Goal: Information Seeking & Learning: Learn about a topic

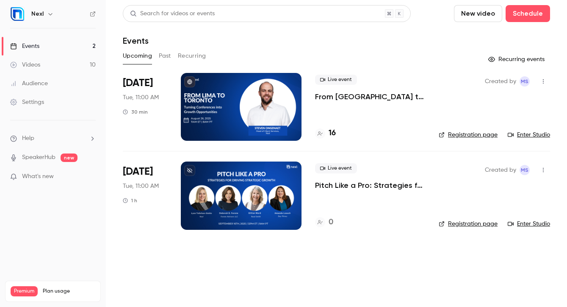
click at [50, 64] on link "Videos 10" at bounding box center [53, 64] width 106 height 19
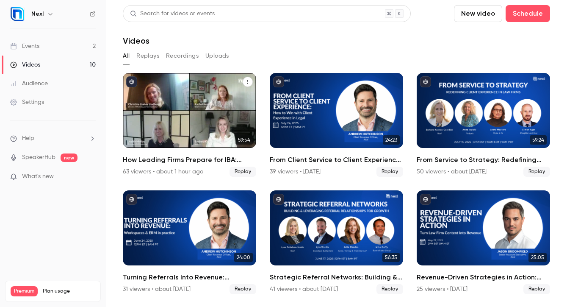
click at [220, 96] on div "How Leading Firms Prepare for IBA: Strategies for Relationship-Driven Growth" at bounding box center [189, 110] width 133 height 75
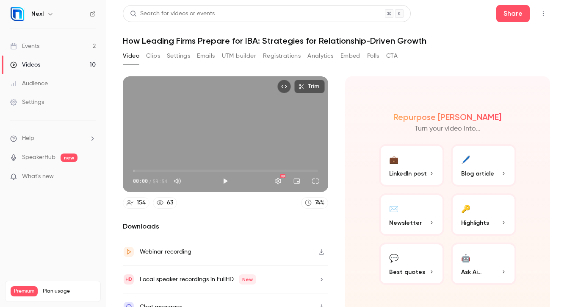
scroll to position [13, 0]
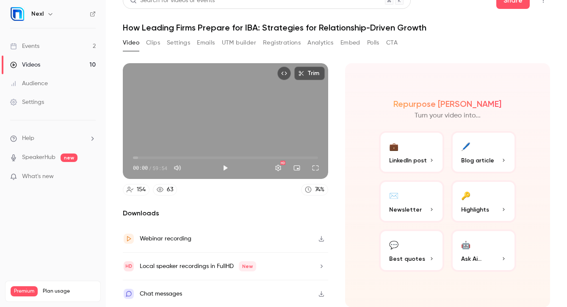
click at [477, 250] on button "🤖 Ask Ai..." at bounding box center [483, 250] width 65 height 42
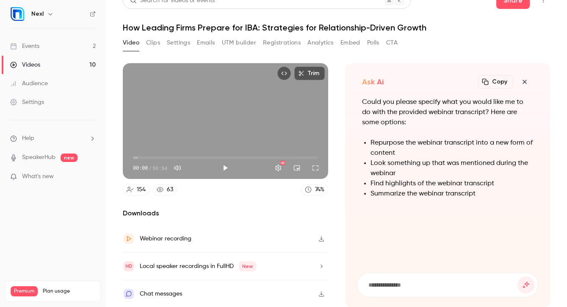
click at [442, 280] on input at bounding box center [443, 284] width 150 height 9
type input "**********"
click at [518, 276] on button "submit" at bounding box center [526, 284] width 17 height 17
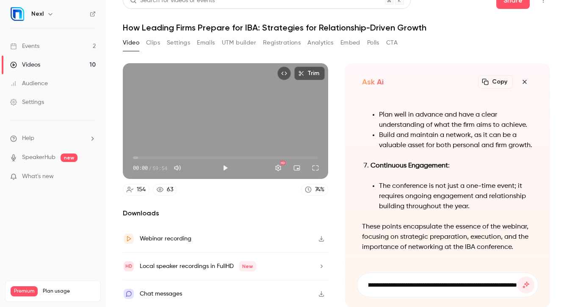
scroll to position [0, 163]
type input "**********"
click at [518, 276] on button "submit" at bounding box center [526, 284] width 17 height 17
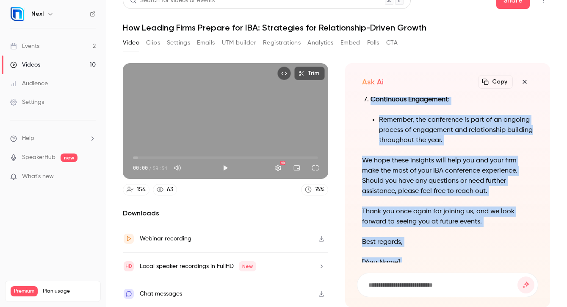
scroll to position [0, 0]
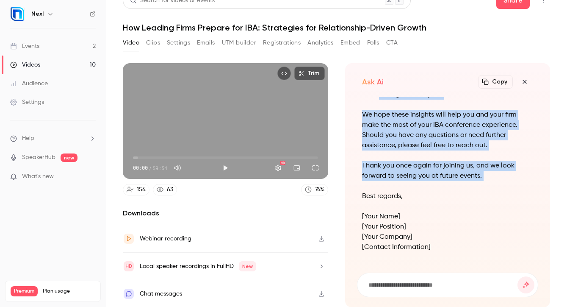
drag, startPoint x: 363, startPoint y: 99, endPoint x: 487, endPoint y: 184, distance: 150.9
copy div "Subject: Thank You for Joining Our Webinar on IBA Preparation Strategies! Dear …"
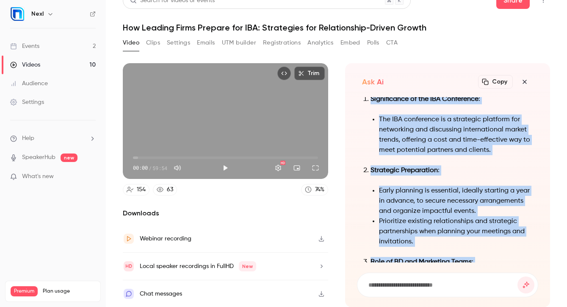
scroll to position [-648, 0]
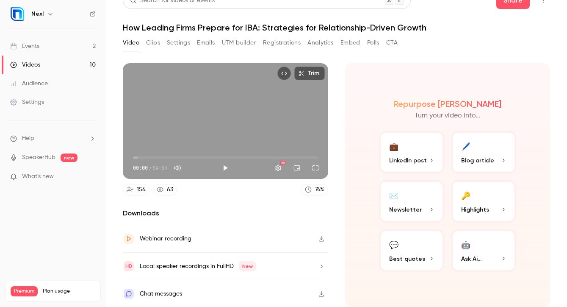
click at [475, 213] on span "Highlights" at bounding box center [475, 209] width 28 height 9
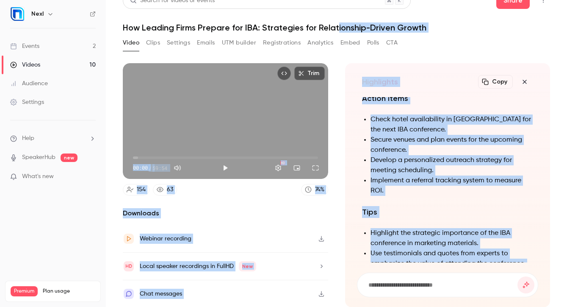
scroll to position [-494, 0]
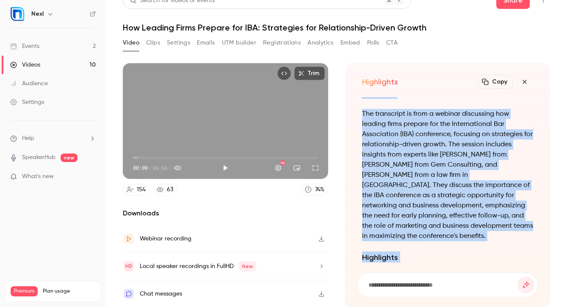
drag, startPoint x: 498, startPoint y: 246, endPoint x: 359, endPoint y: 100, distance: 201.3
click at [359, 100] on div "Summary The transcript is from a webinar discussing how leading firms prepare f…" at bounding box center [448, 179] width 182 height 165
copy div "Summary The transcript is from a webinar discussing how leading firms prepare f…"
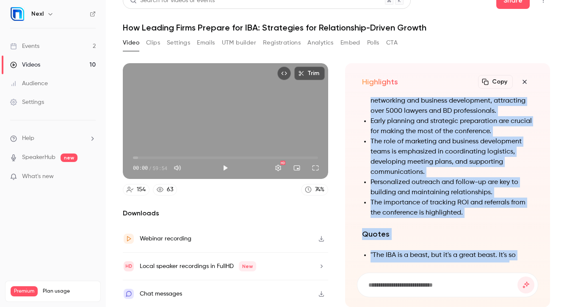
scroll to position [-304, 0]
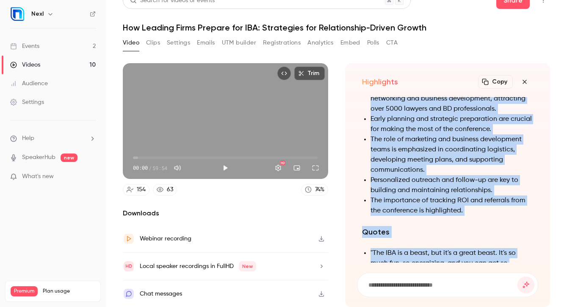
click at [404, 171] on li "The role of marketing and business development teams is emphasized in coordinat…" at bounding box center [452, 154] width 163 height 41
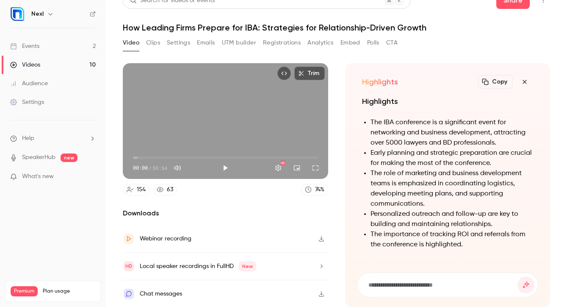
scroll to position [-338, 0]
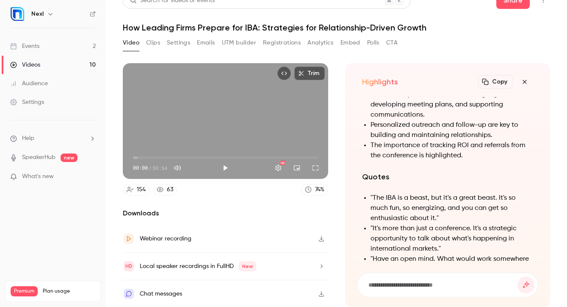
click at [418, 212] on li ""The IBA is a beast, but it's a great beast. It's so much fun, so energizing, a…" at bounding box center [452, 208] width 163 height 30
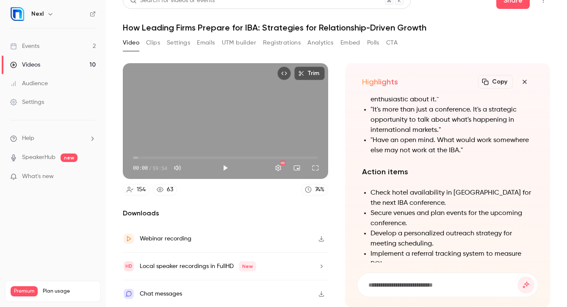
scroll to position [-109, 0]
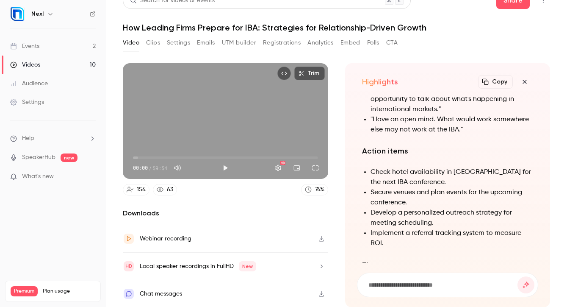
click at [419, 177] on li "Check hotel availability in [GEOGRAPHIC_DATA] for the next IBA conference." at bounding box center [452, 177] width 163 height 20
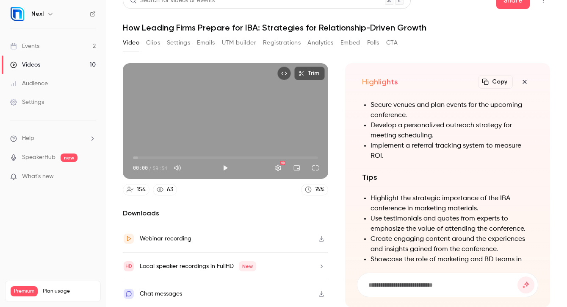
scroll to position [-18, 0]
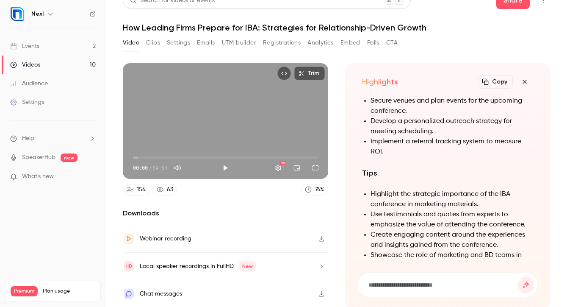
click at [413, 191] on li "Highlight the strategic importance of the IBA conference in marketing materials." at bounding box center [452, 199] width 163 height 20
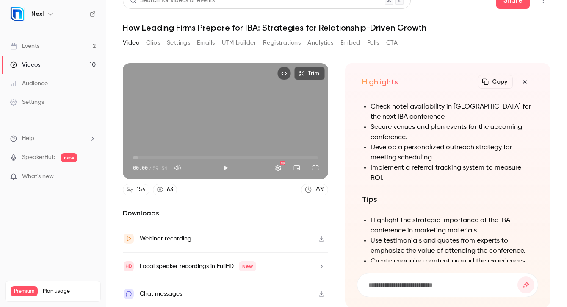
scroll to position [0, 0]
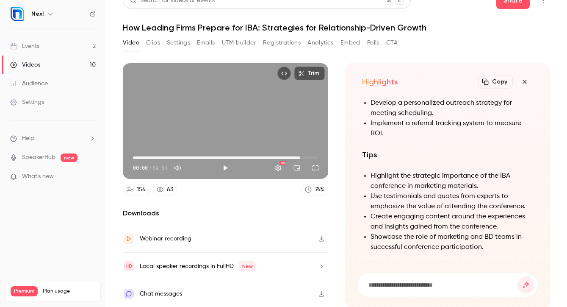
click at [300, 158] on span "54:12" at bounding box center [225, 158] width 185 height 14
click at [523, 83] on icon "button" at bounding box center [525, 81] width 10 height 7
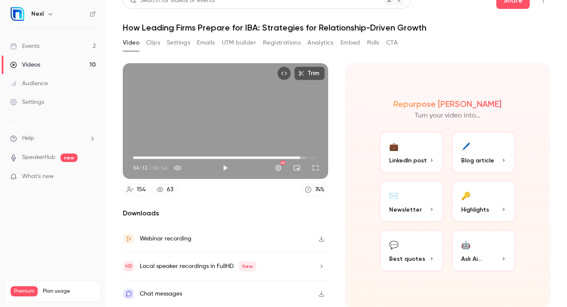
click at [418, 249] on button "💬 Best quotes" at bounding box center [411, 250] width 65 height 42
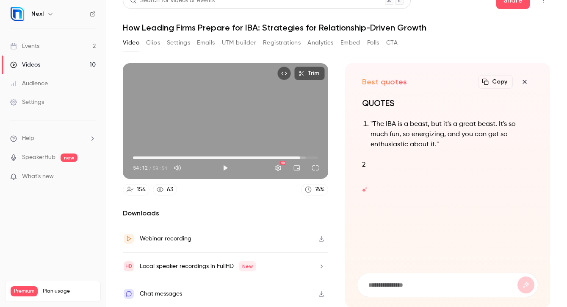
click at [192, 265] on div "Local speaker recordings in FullHD New" at bounding box center [198, 266] width 116 height 10
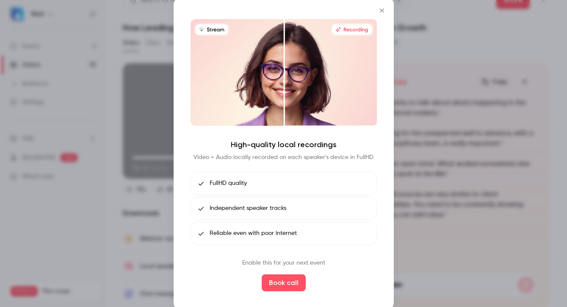
click at [384, 7] on icon "Close" at bounding box center [382, 10] width 10 height 7
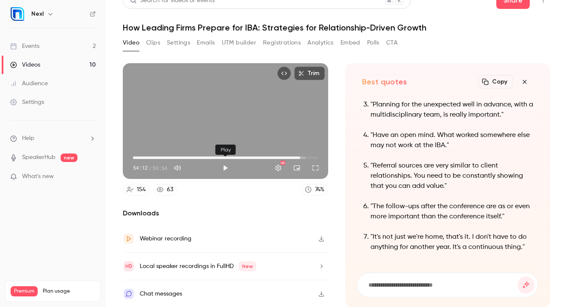
click at [227, 166] on button "Play" at bounding box center [225, 167] width 17 height 17
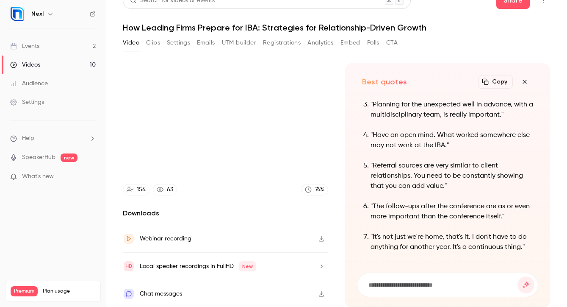
click at [524, 81] on icon "button" at bounding box center [525, 81] width 10 height 7
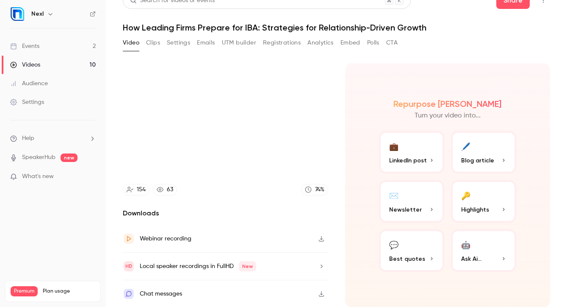
click at [165, 46] on div "Video Clips Settings Emails UTM builder Registrations Analytics Embed Polls CTA" at bounding box center [260, 43] width 275 height 14
type input "******"
click at [158, 46] on button "Clips" at bounding box center [153, 43] width 14 height 14
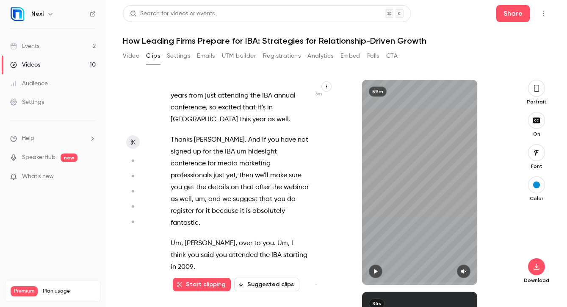
scroll to position [1166, 0]
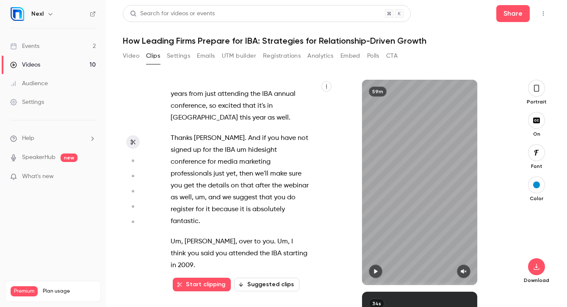
click at [133, 58] on button "Video" at bounding box center [131, 56] width 17 height 14
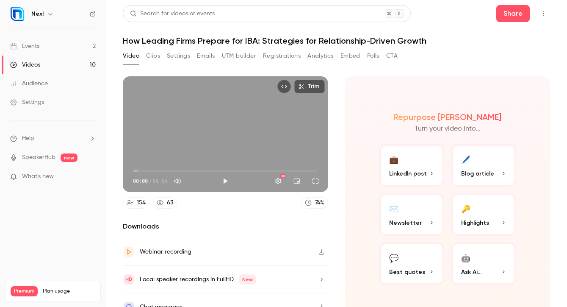
scroll to position [13, 0]
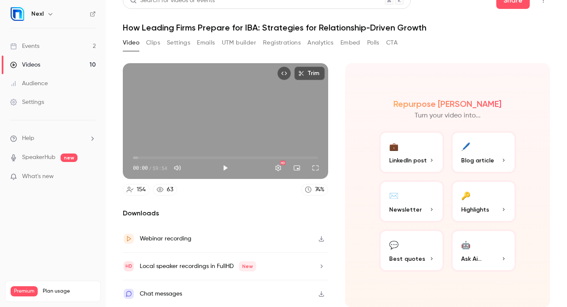
click at [485, 213] on span "Highlights" at bounding box center [475, 209] width 28 height 9
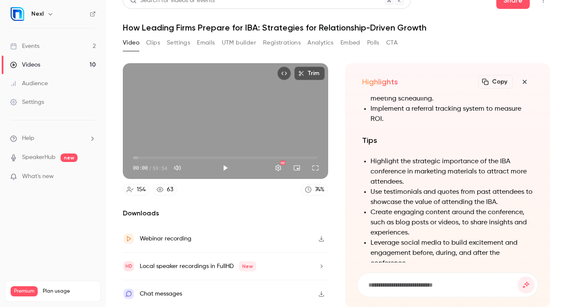
scroll to position [0, 0]
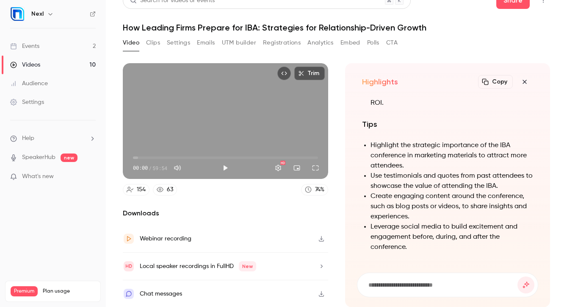
click at [322, 238] on icon "button" at bounding box center [321, 238] width 5 height 6
click at [257, 218] on div "Downloads Webinar recording Local speaker recordings in FullHD New Chat messages" at bounding box center [225, 257] width 205 height 99
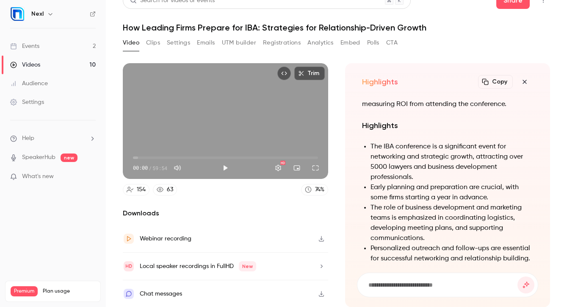
scroll to position [-409, 0]
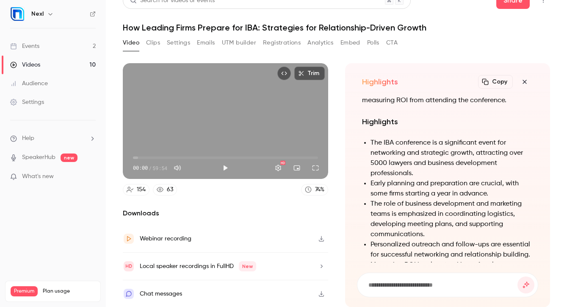
click at [346, 38] on button "Embed" at bounding box center [350, 43] width 20 height 14
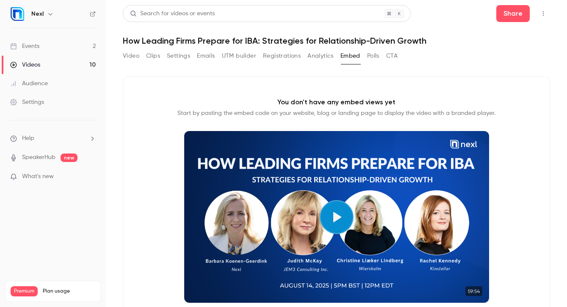
scroll to position [29, 0]
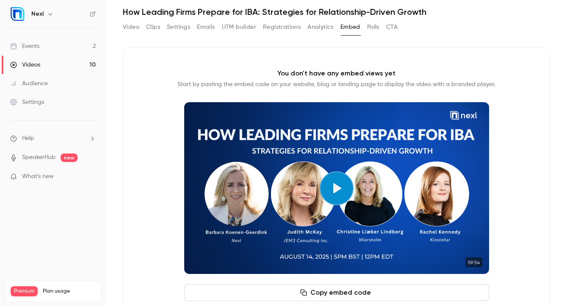
click at [206, 29] on button "Emails" at bounding box center [206, 27] width 18 height 14
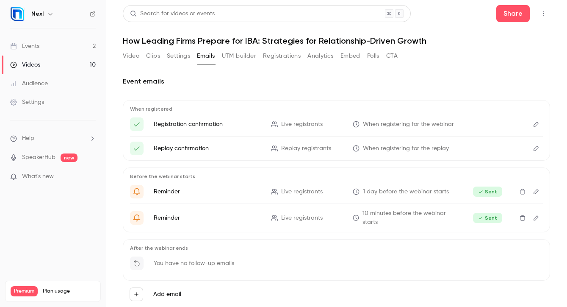
scroll to position [0, 0]
click at [181, 54] on button "Settings" at bounding box center [178, 56] width 23 height 14
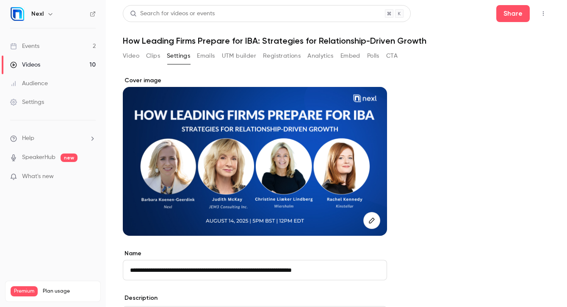
click at [127, 59] on button "Video" at bounding box center [131, 56] width 17 height 14
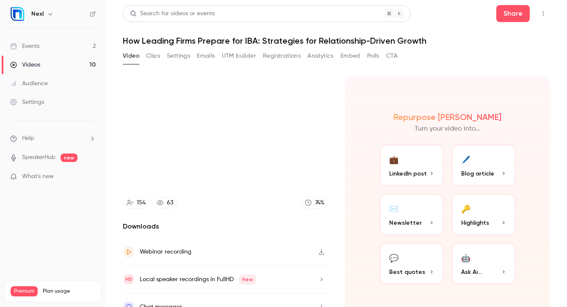
click at [152, 58] on button "Clips" at bounding box center [153, 56] width 14 height 14
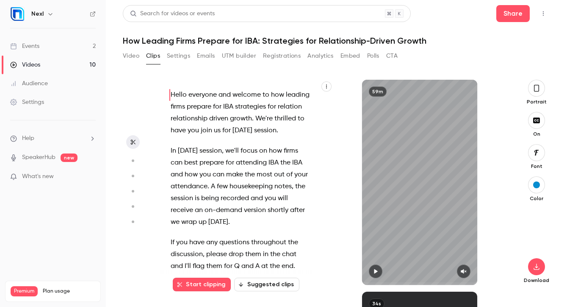
click at [324, 86] on icon "button" at bounding box center [326, 86] width 5 height 5
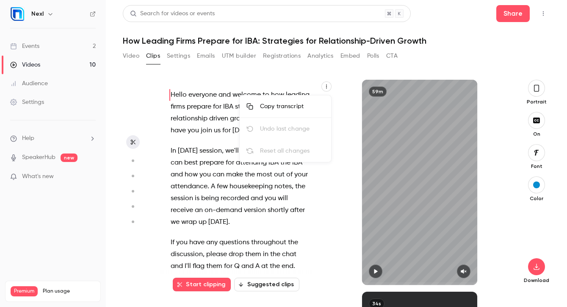
click at [131, 61] on div at bounding box center [283, 153] width 567 height 307
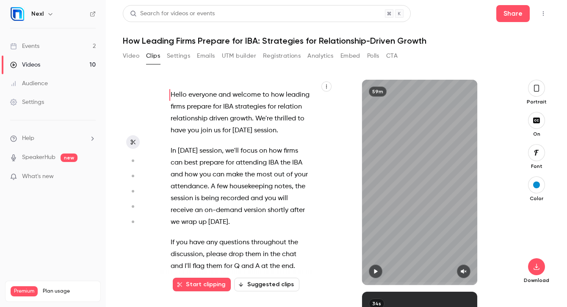
click at [133, 61] on button "Video" at bounding box center [131, 56] width 17 height 14
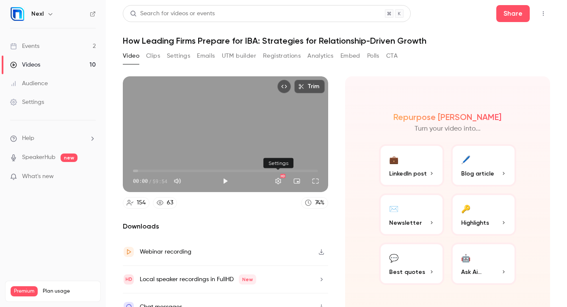
click at [276, 179] on button "Settings" at bounding box center [278, 180] width 17 height 17
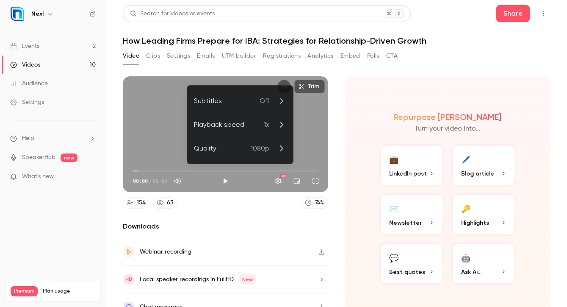
click at [291, 214] on div at bounding box center [283, 153] width 567 height 307
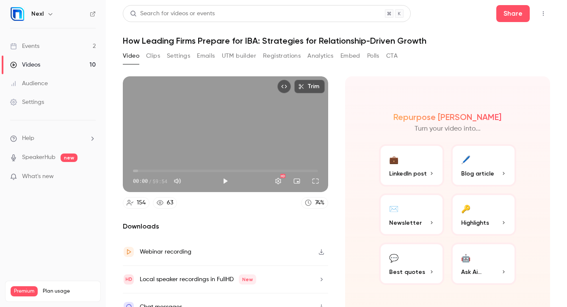
scroll to position [13, 0]
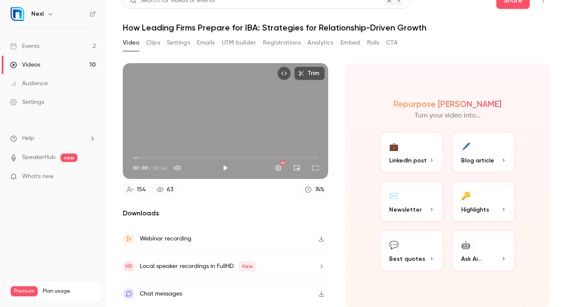
click at [322, 240] on icon "button" at bounding box center [321, 238] width 7 height 6
click at [162, 240] on div "Webinar recording" at bounding box center [166, 238] width 52 height 10
click at [137, 235] on div "Webinar recording" at bounding box center [157, 238] width 69 height 12
click at [285, 71] on icon "Embed video" at bounding box center [284, 73] width 6 height 6
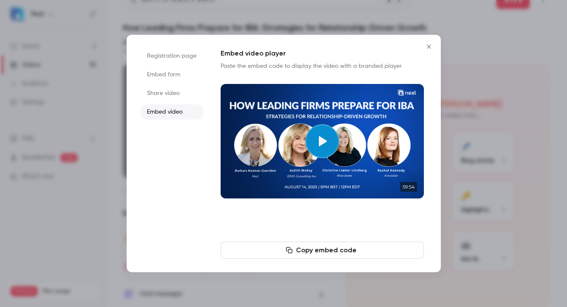
click at [169, 93] on li "Share video" at bounding box center [172, 93] width 64 height 15
click at [167, 82] on li "Embed form" at bounding box center [172, 74] width 64 height 15
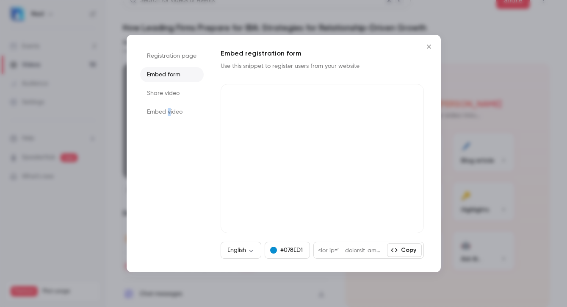
click at [169, 112] on li "Embed video" at bounding box center [172, 111] width 64 height 15
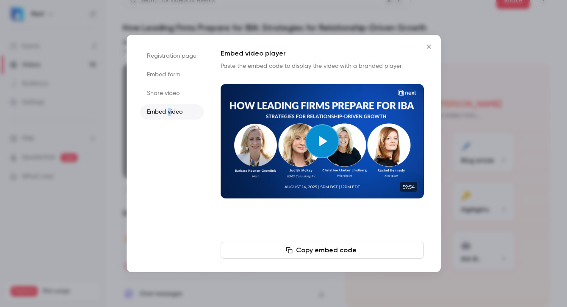
click at [289, 249] on icon "button" at bounding box center [289, 249] width 7 height 7
click at [325, 145] on button "Play video" at bounding box center [322, 141] width 34 height 34
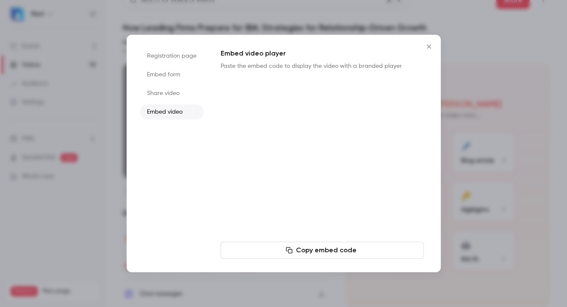
click at [179, 102] on ul "Registration page Embed form Share video Embed video" at bounding box center [172, 153] width 64 height 210
type input "***"
click at [174, 93] on li "Share video" at bounding box center [172, 93] width 64 height 15
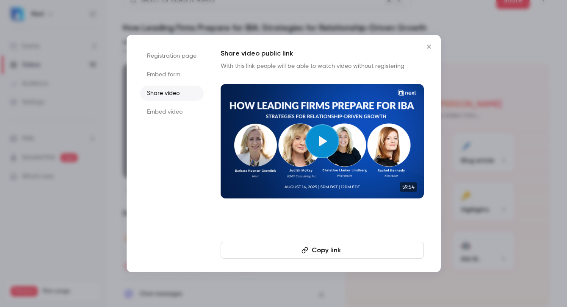
click at [178, 55] on li "Registration page" at bounding box center [172, 55] width 64 height 15
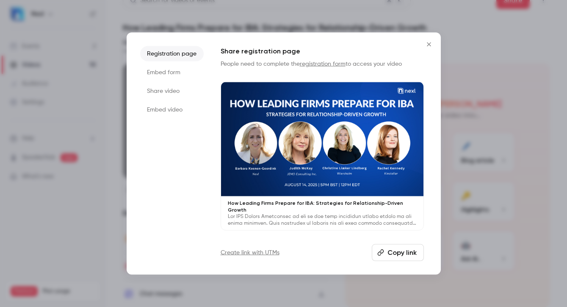
click at [177, 72] on li "Embed form" at bounding box center [172, 72] width 64 height 15
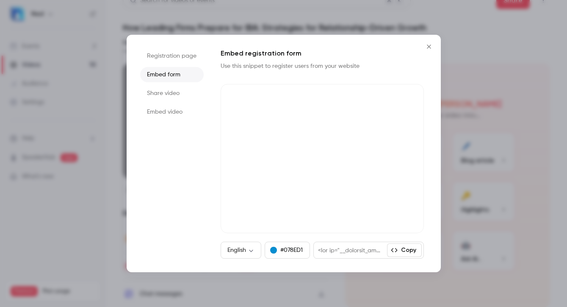
click at [172, 94] on li "Share video" at bounding box center [172, 93] width 64 height 15
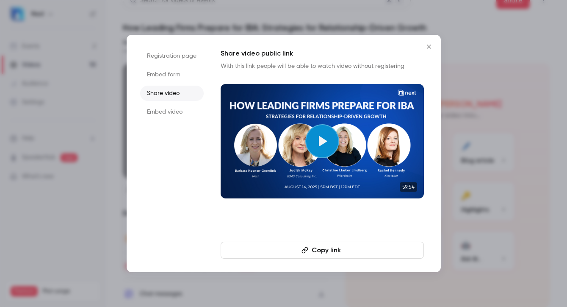
click at [173, 104] on li "Embed video" at bounding box center [172, 111] width 64 height 15
click at [184, 91] on li "Share video" at bounding box center [172, 93] width 64 height 15
click at [276, 251] on button "Copy link" at bounding box center [322, 249] width 203 height 17
click at [189, 61] on li "Registration page" at bounding box center [172, 55] width 64 height 15
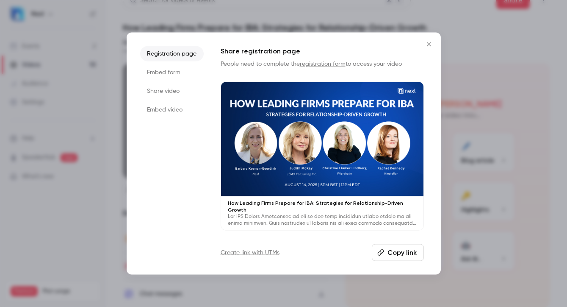
click at [262, 250] on link "Create link with UTMs" at bounding box center [250, 252] width 59 height 8
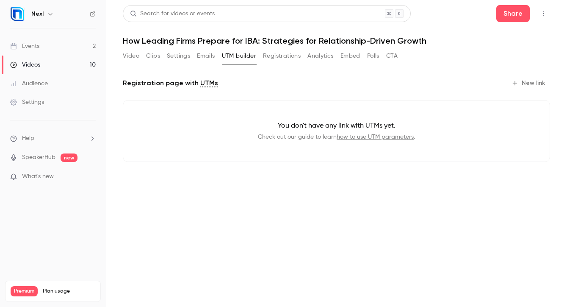
click at [127, 55] on button "Video" at bounding box center [131, 56] width 17 height 14
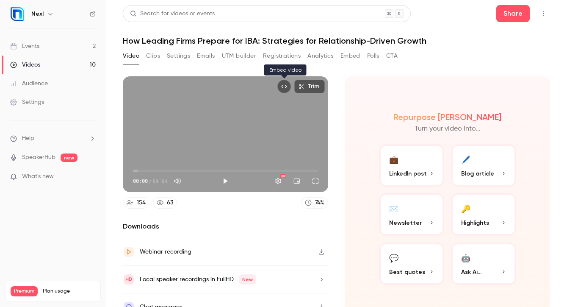
click at [283, 89] on button "Embed video" at bounding box center [284, 87] width 14 height 14
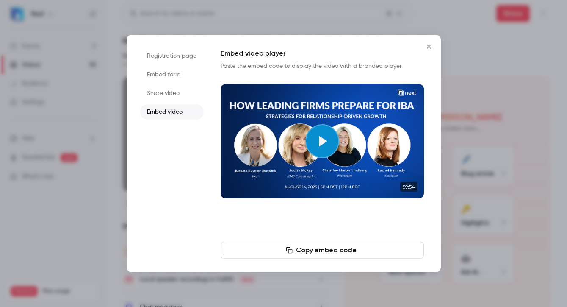
click at [183, 88] on li "Share video" at bounding box center [172, 93] width 64 height 15
click at [188, 49] on li "Registration page" at bounding box center [172, 55] width 64 height 15
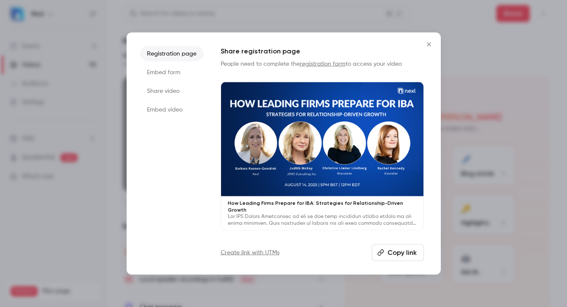
click at [408, 254] on button "Copy link" at bounding box center [398, 252] width 52 height 17
click at [183, 75] on li "Embed form" at bounding box center [172, 72] width 64 height 15
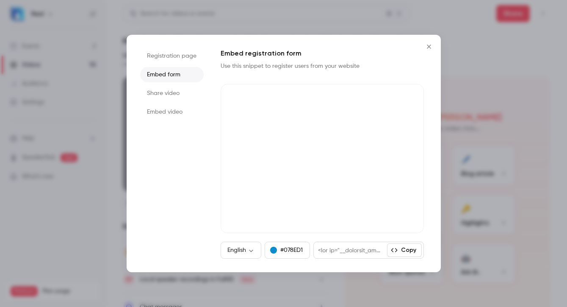
click at [179, 94] on li "Share video" at bounding box center [172, 93] width 64 height 15
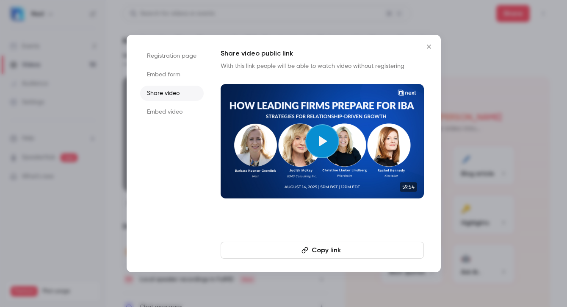
click at [307, 249] on icon "button" at bounding box center [305, 250] width 6 height 6
click at [289, 252] on button "Copy link" at bounding box center [322, 249] width 203 height 17
click at [427, 50] on icon "Close" at bounding box center [429, 46] width 10 height 7
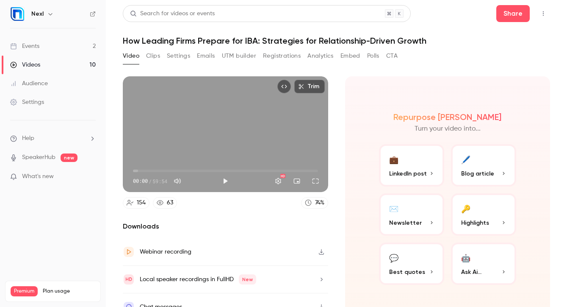
click at [479, 224] on span "Highlights" at bounding box center [475, 222] width 28 height 9
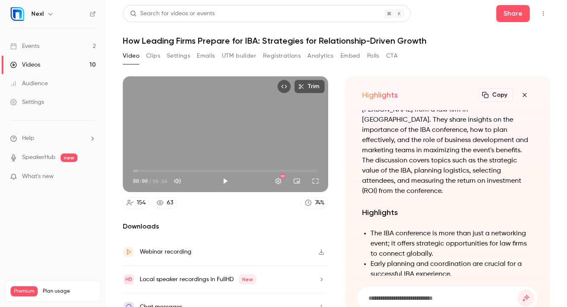
scroll to position [-498, 0]
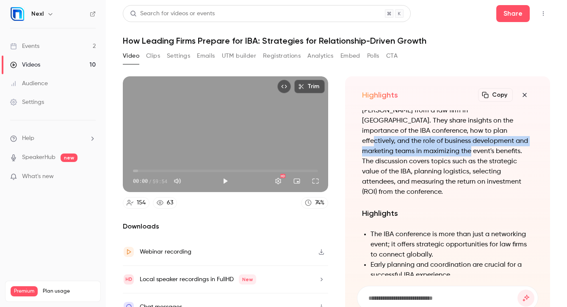
drag, startPoint x: 423, startPoint y: 150, endPoint x: 524, endPoint y: 163, distance: 101.6
click at [524, 163] on p "The transcript is from a webinar discussing strategies for law firms to prepare…" at bounding box center [448, 126] width 172 height 142
copy p "ole of business development and marketing teams in maximizing the event's benef…"
click at [524, 95] on icon "button" at bounding box center [525, 95] width 4 height 4
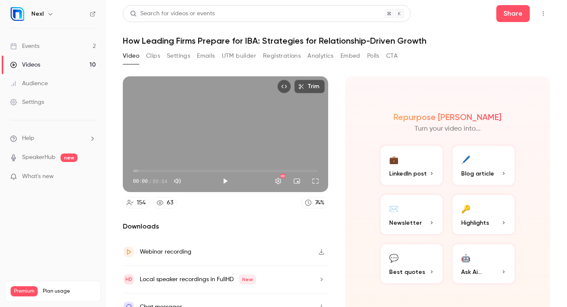
click at [420, 276] on button "💬 Best quotes" at bounding box center [411, 263] width 65 height 42
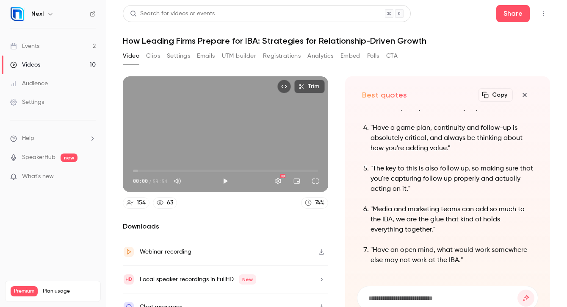
scroll to position [13, 0]
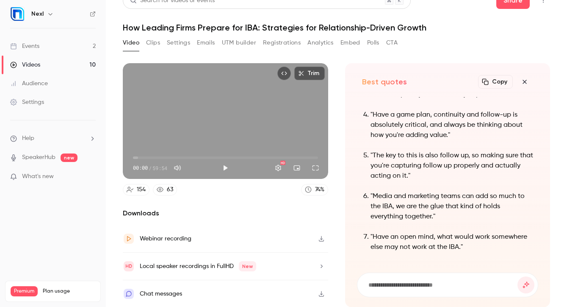
click at [151, 40] on button "Clips" at bounding box center [153, 43] width 14 height 14
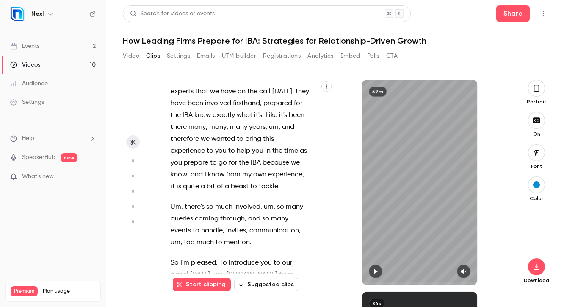
scroll to position [1003, 0]
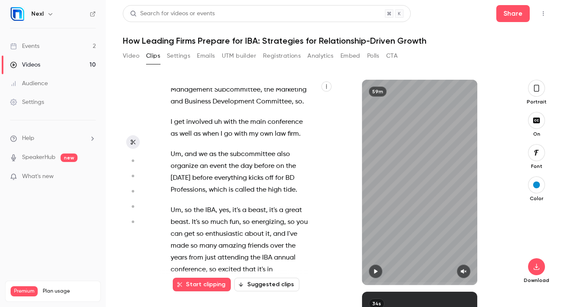
click at [255, 204] on span "beast" at bounding box center [257, 210] width 18 height 12
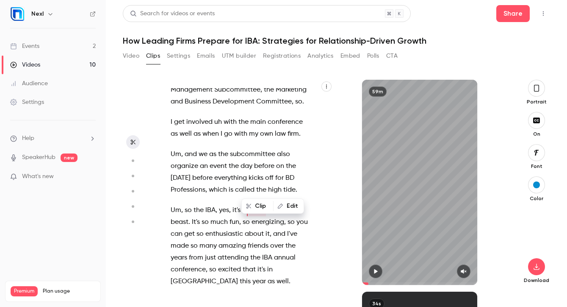
click at [376, 268] on icon "button" at bounding box center [375, 271] width 7 height 6
click at [379, 272] on icon "button" at bounding box center [375, 271] width 7 height 6
click at [181, 204] on span "," at bounding box center [182, 210] width 2 height 12
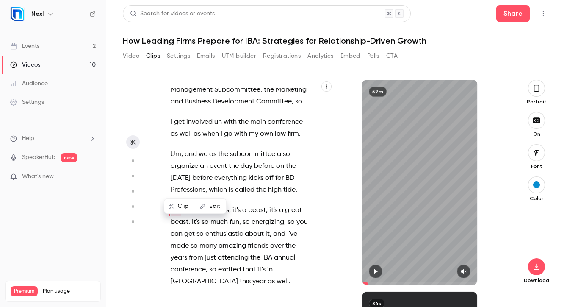
click at [175, 204] on span "Um" at bounding box center [176, 210] width 11 height 12
click at [376, 273] on icon "button" at bounding box center [375, 271] width 7 height 6
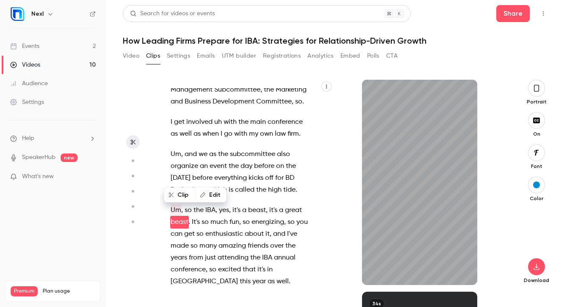
scroll to position [1015, 0]
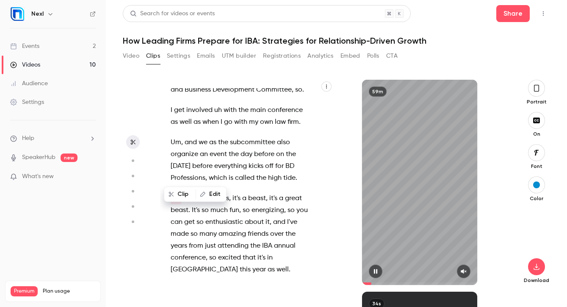
click at [371, 277] on span at bounding box center [419, 284] width 115 height 14
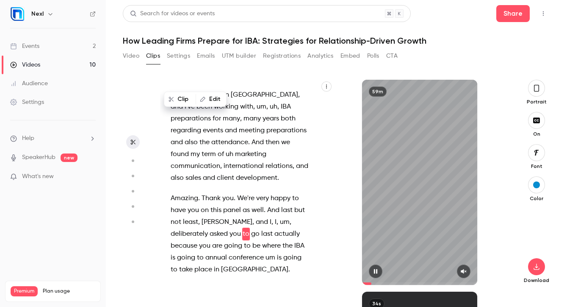
click at [374, 280] on span at bounding box center [419, 284] width 115 height 14
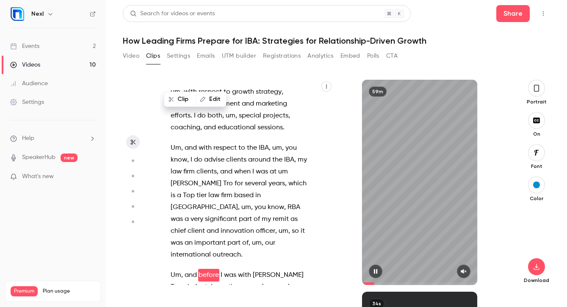
click at [375, 268] on button "button" at bounding box center [376, 271] width 14 height 14
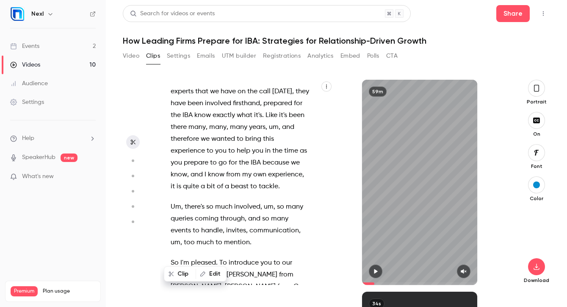
scroll to position [1003, 0]
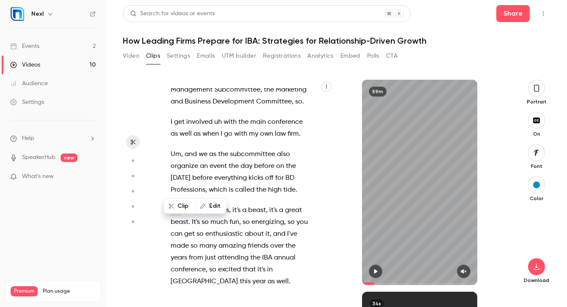
click at [464, 273] on icon "button" at bounding box center [463, 271] width 7 height 6
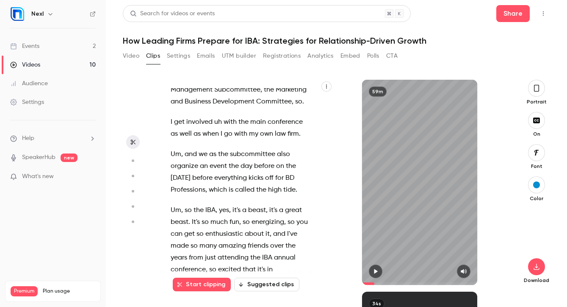
click at [375, 271] on icon "button" at bounding box center [375, 271] width 3 height 5
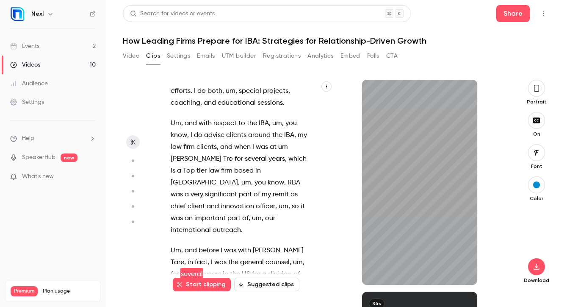
scroll to position [1872, 0]
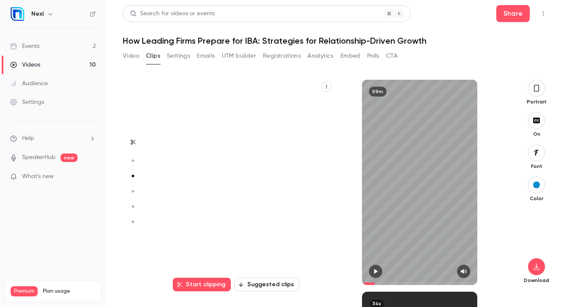
type input "*****"
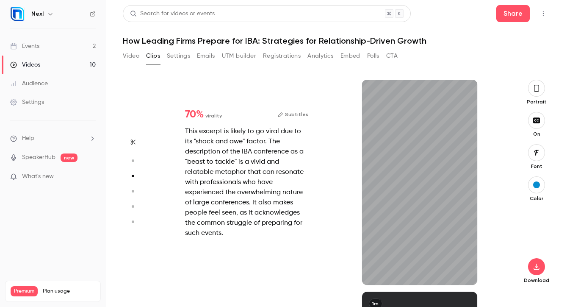
type input "***"
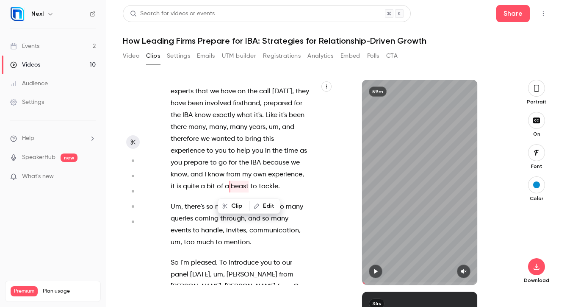
scroll to position [1003, 0]
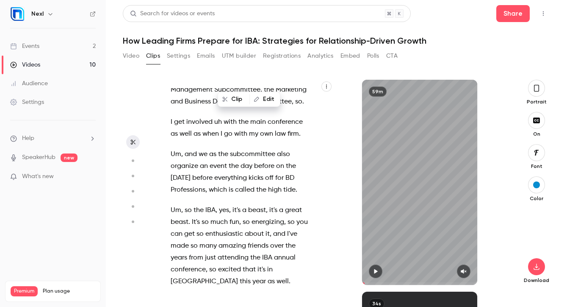
click at [375, 272] on icon "button" at bounding box center [375, 271] width 3 height 5
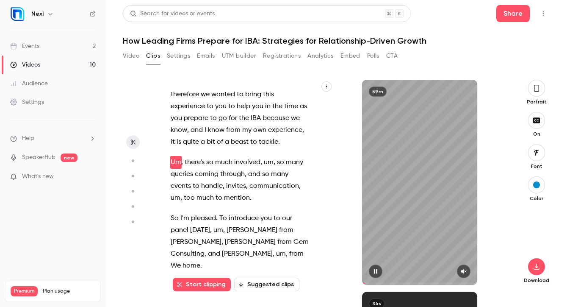
scroll to position [403, 0]
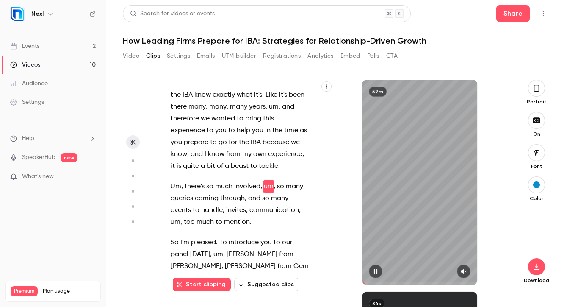
click at [462, 269] on icon "button" at bounding box center [463, 271] width 7 height 6
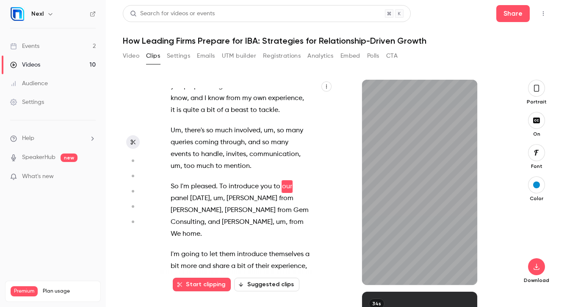
scroll to position [471, 0]
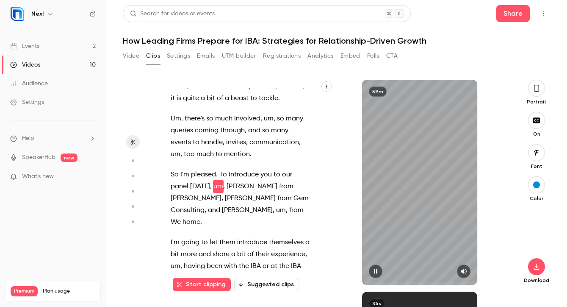
click at [379, 272] on button "button" at bounding box center [376, 271] width 14 height 14
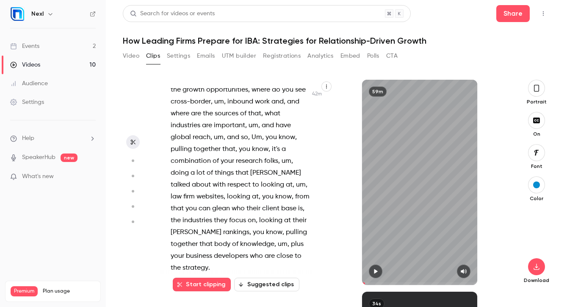
scroll to position [1015, 0]
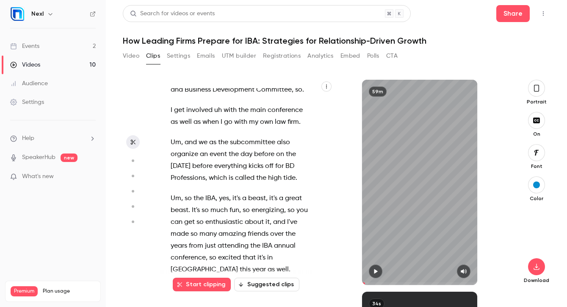
click at [131, 142] on icon "button" at bounding box center [133, 142] width 7 height 6
click at [177, 192] on span "Um" at bounding box center [176, 198] width 11 height 12
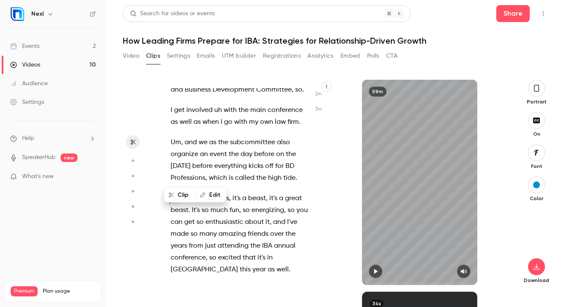
scroll to position [1003, 0]
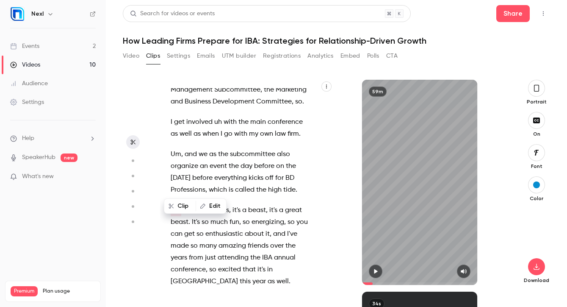
click at [373, 277] on span at bounding box center [419, 284] width 115 height 14
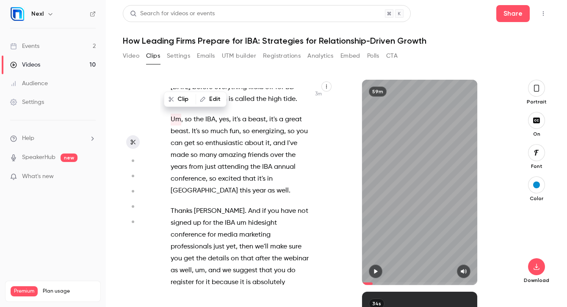
scroll to position [1049, 0]
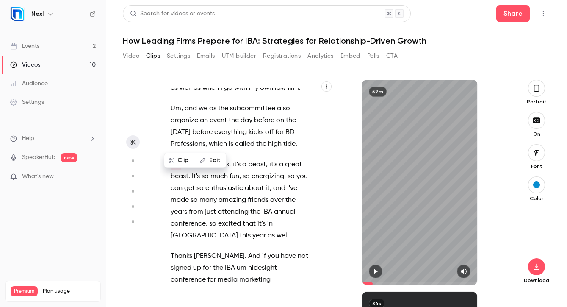
click at [174, 158] on span "Um" at bounding box center [176, 164] width 11 height 12
click at [180, 158] on span "Um" at bounding box center [176, 164] width 11 height 12
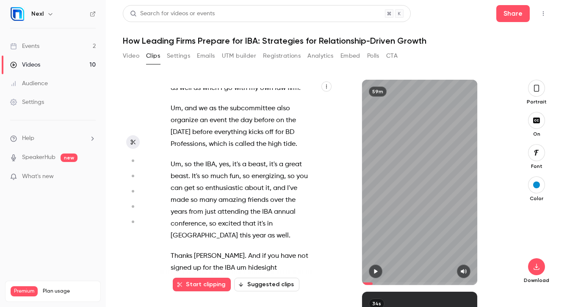
click at [175, 158] on span "Um" at bounding box center [176, 164] width 11 height 12
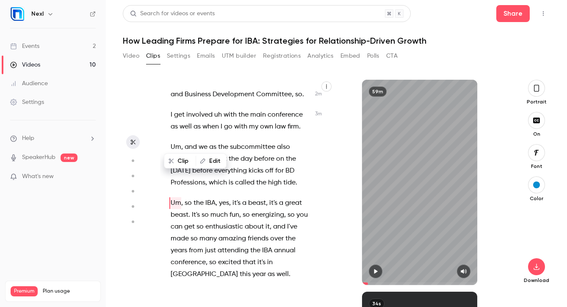
scroll to position [1003, 0]
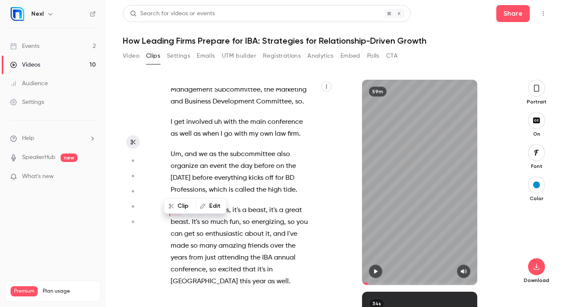
click at [374, 271] on icon "button" at bounding box center [375, 271] width 3 height 5
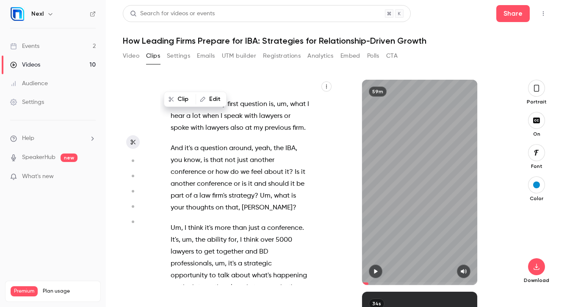
click at [254, 257] on span "strategic" at bounding box center [258, 263] width 28 height 12
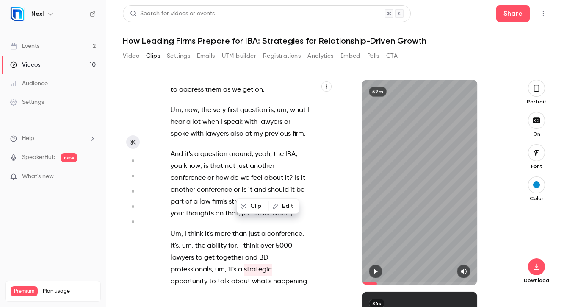
click at [378, 274] on icon "button" at bounding box center [375, 271] width 7 height 6
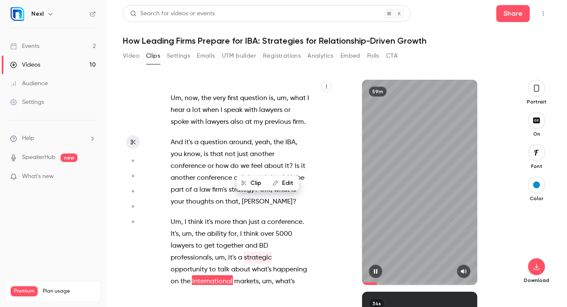
scroll to position [2250, 0]
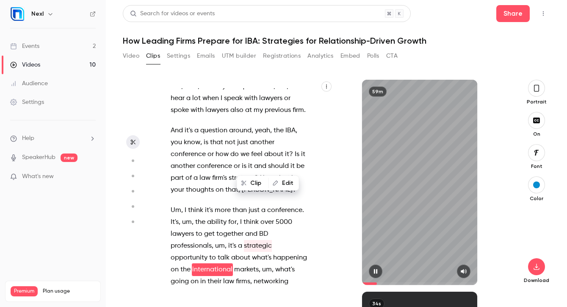
click at [378, 274] on icon "button" at bounding box center [375, 271] width 7 height 6
type input "***"
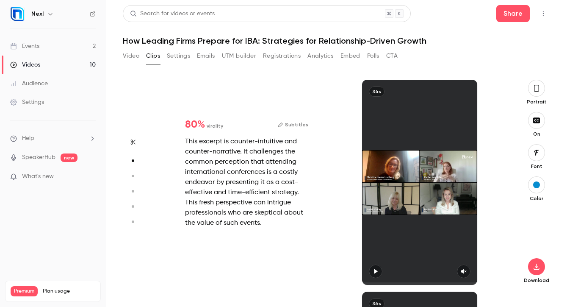
scroll to position [212, 0]
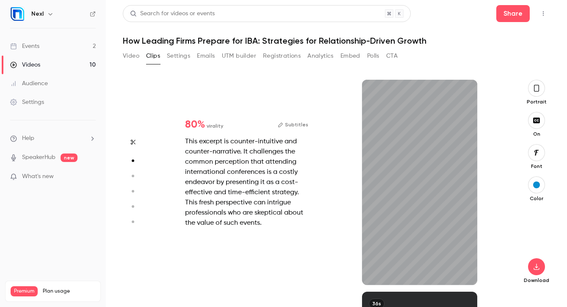
type input "***"
click at [128, 58] on button "Video" at bounding box center [131, 56] width 17 height 14
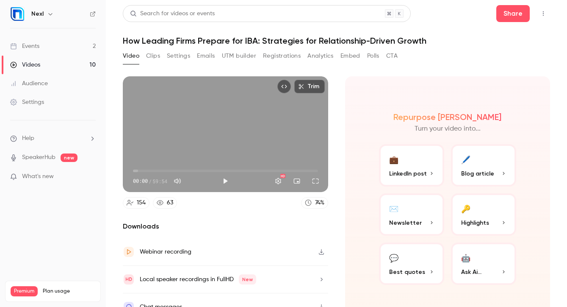
click at [401, 272] on span "Best quotes" at bounding box center [407, 271] width 36 height 9
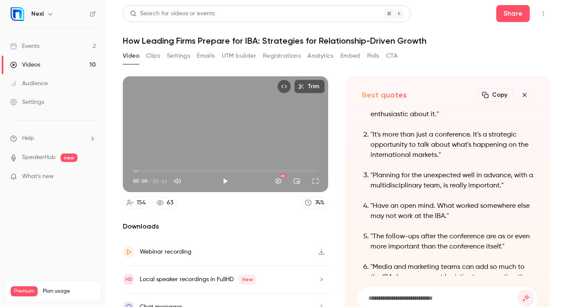
scroll to position [-70, 0]
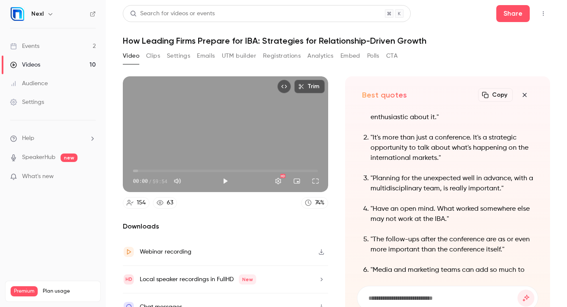
click at [456, 183] on p ""Planning for the unexpected well in advance, with a multidisciplinary team, is…" at bounding box center [452, 183] width 163 height 20
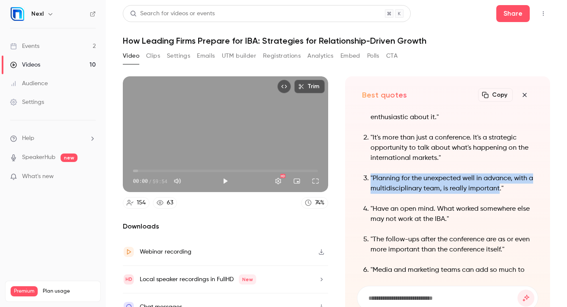
drag, startPoint x: 498, startPoint y: 188, endPoint x: 371, endPoint y: 174, distance: 127.9
click at [371, 174] on p ""Planning for the unexpected well in advance, with a multidisciplinary team, is…" at bounding box center [452, 183] width 163 height 20
copy p ""Planning for the unexpected well in advance, with a multidisciplinary team, is…"
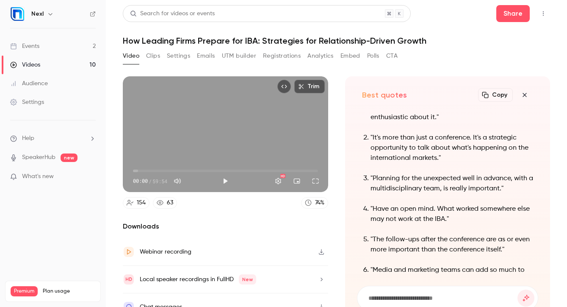
click at [174, 249] on div "Webinar recording" at bounding box center [166, 251] width 52 height 10
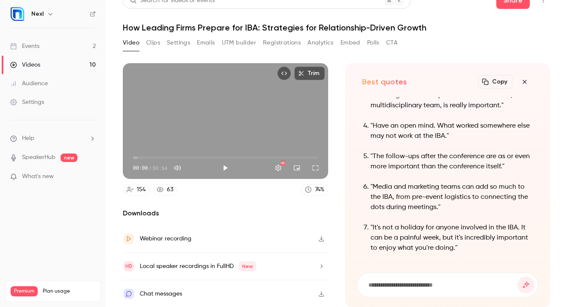
scroll to position [0, 0]
click at [157, 43] on button "Clips" at bounding box center [153, 43] width 14 height 14
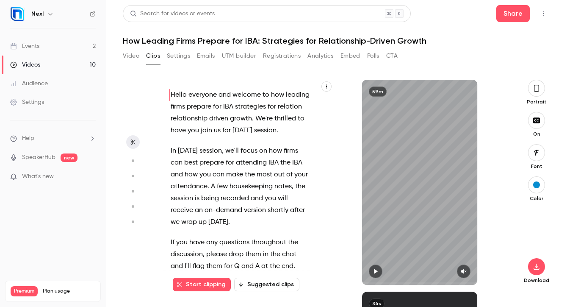
scroll to position [9738, 0]
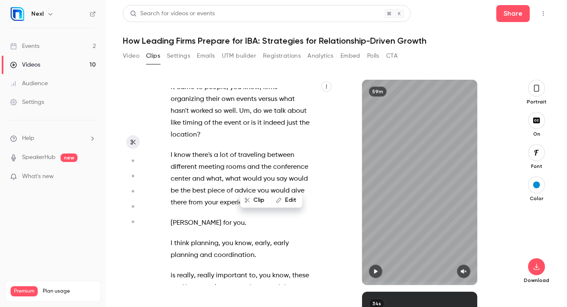
scroll to position [9732, 0]
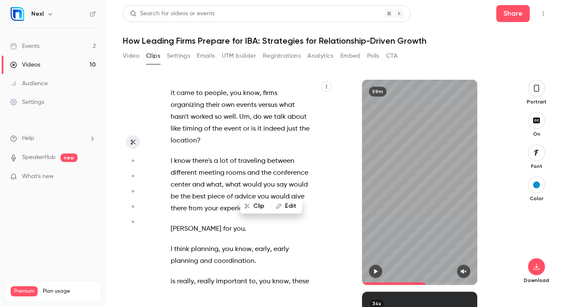
click at [375, 271] on icon "button" at bounding box center [375, 271] width 3 height 5
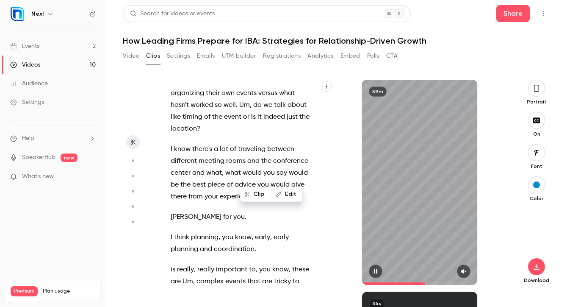
click at [375, 271] on icon "button" at bounding box center [375, 271] width 7 height 6
click at [465, 271] on icon "button" at bounding box center [464, 271] width 6 height 5
click at [376, 270] on icon "button" at bounding box center [375, 271] width 7 height 6
click at [376, 270] on icon "button" at bounding box center [375, 271] width 3 height 5
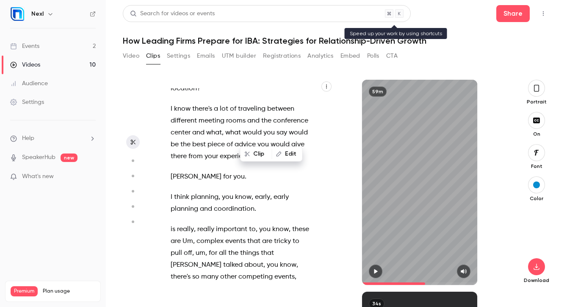
scroll to position [16931, 0]
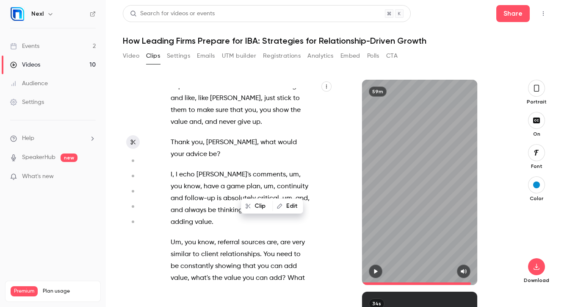
click at [377, 273] on icon "button" at bounding box center [375, 271] width 7 height 6
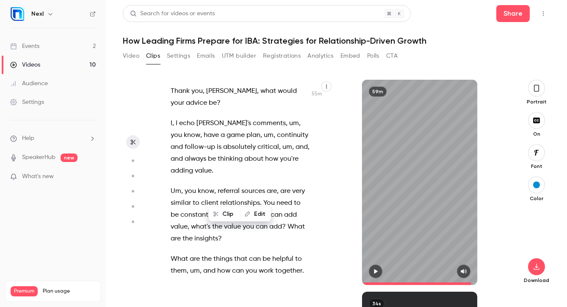
scroll to position [16991, 0]
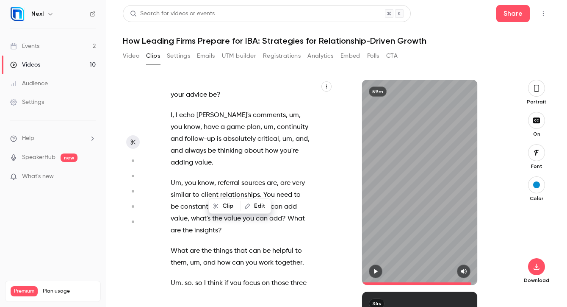
click at [377, 268] on icon "button" at bounding box center [375, 271] width 7 height 6
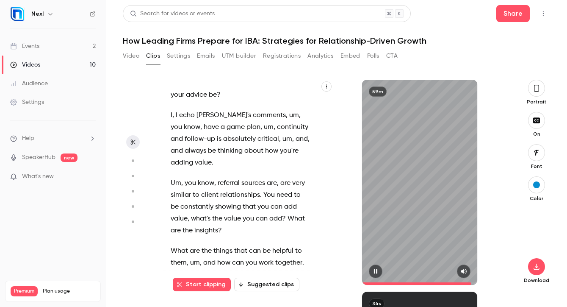
scroll to position [17003, 0]
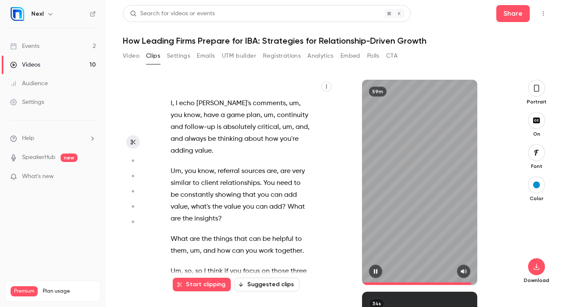
click at [377, 268] on icon "button" at bounding box center [375, 271] width 7 height 6
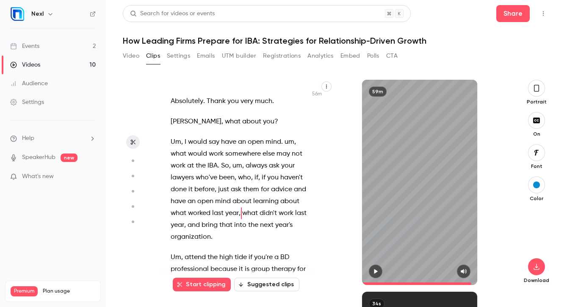
scroll to position [17273, 0]
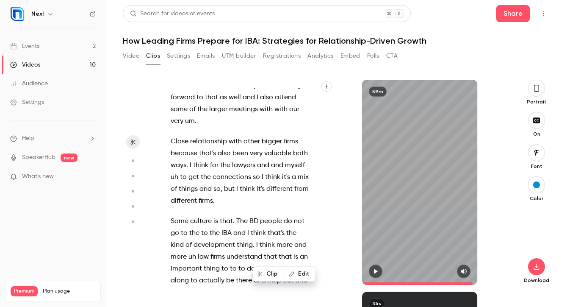
scroll to position [16931, 0]
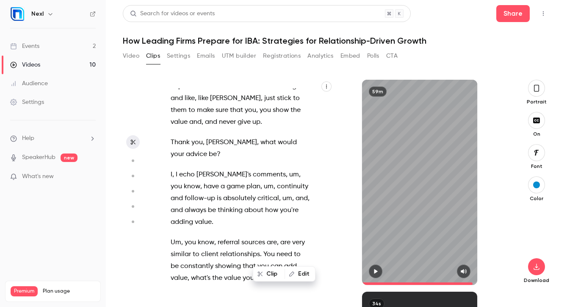
click at [373, 270] on icon "button" at bounding box center [375, 271] width 7 height 6
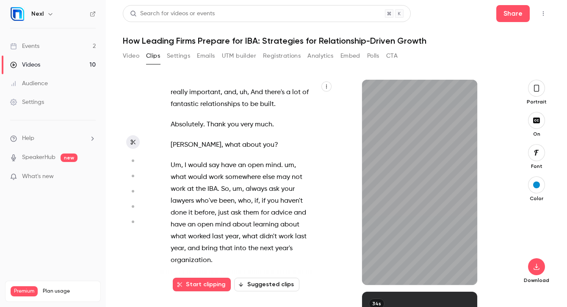
scroll to position [17250, 0]
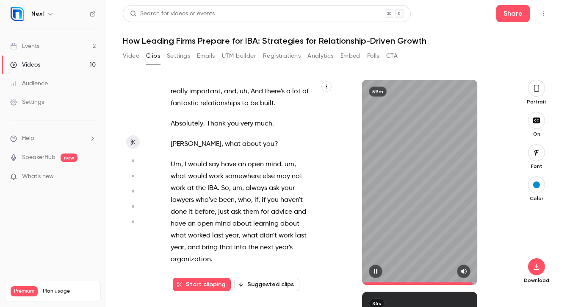
click at [377, 273] on icon "button" at bounding box center [375, 271] width 7 height 6
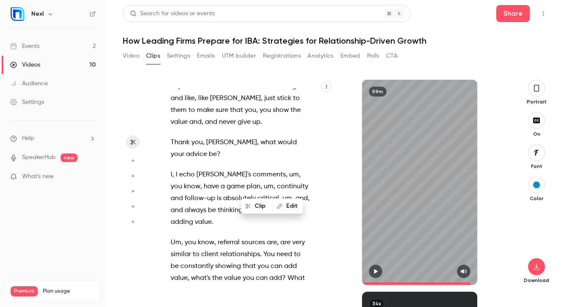
click at [377, 266] on button "button" at bounding box center [376, 271] width 14 height 14
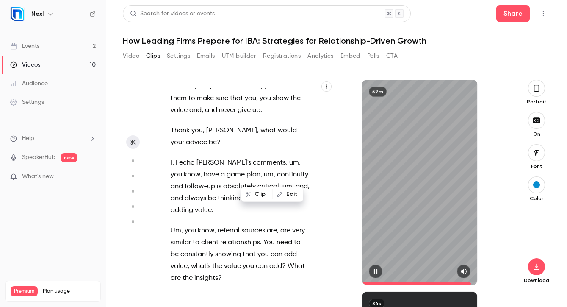
scroll to position [16955, 0]
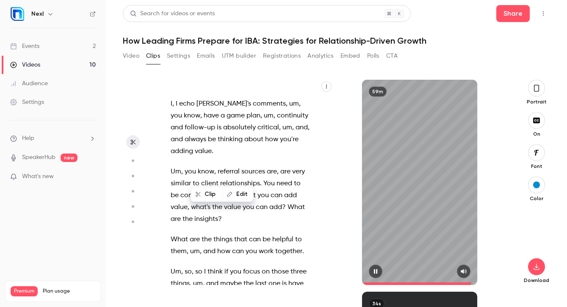
scroll to position [17003, 0]
click at [376, 268] on icon "button" at bounding box center [375, 271] width 7 height 6
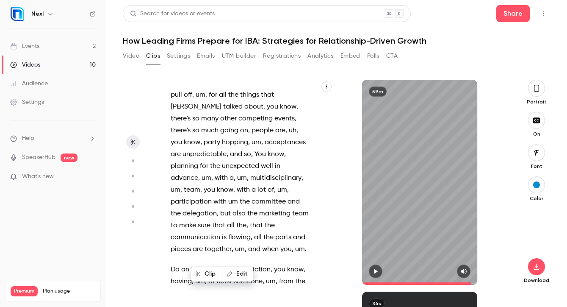
scroll to position [9744, 0]
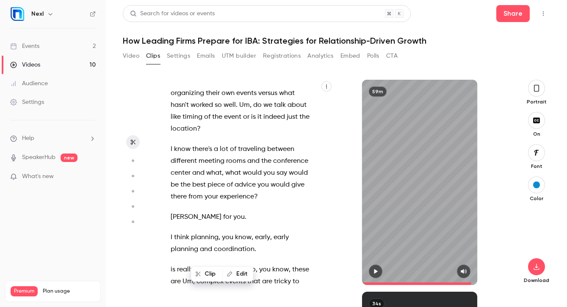
click at [373, 271] on icon "button" at bounding box center [375, 271] width 7 height 6
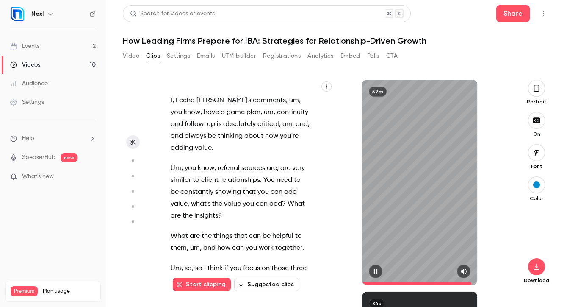
click at [375, 272] on icon "button" at bounding box center [375, 271] width 3 height 5
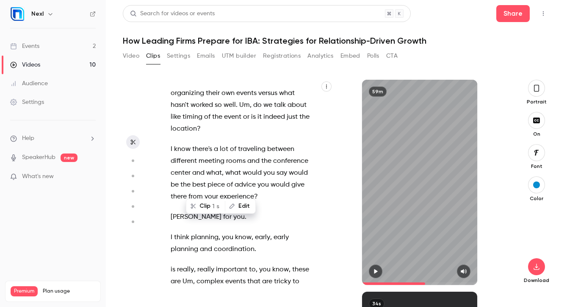
click at [378, 268] on button "button" at bounding box center [376, 271] width 14 height 14
click at [378, 268] on icon "button" at bounding box center [375, 271] width 7 height 6
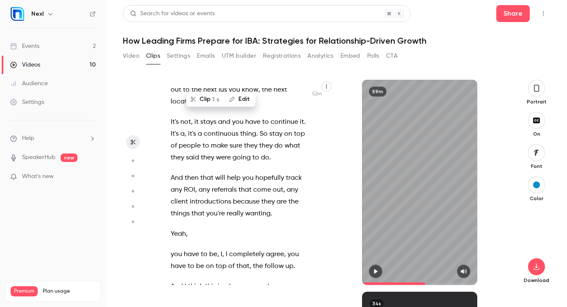
scroll to position [16125, 0]
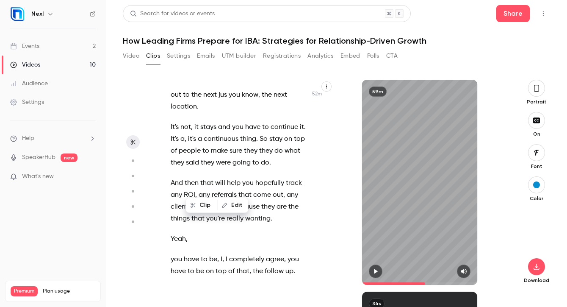
click at [208, 180] on div "Hello everyone and welcome to how leading firms prepare for IBA strategies for …" at bounding box center [244, 186] width 169 height 197
click at [379, 274] on icon "button" at bounding box center [375, 271] width 7 height 6
click at [379, 272] on icon "button" at bounding box center [375, 271] width 7 height 6
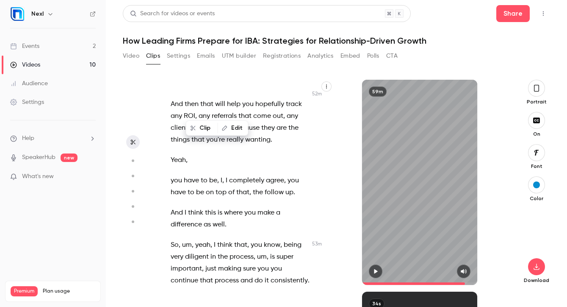
scroll to position [16197, 0]
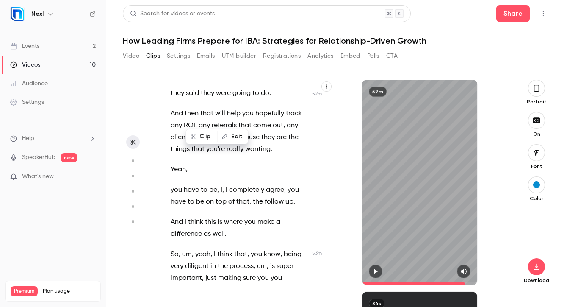
click at [321, 152] on div "Hello everyone and welcome to how leading firms prepare for IBA strategies for …" at bounding box center [244, 186] width 169 height 197
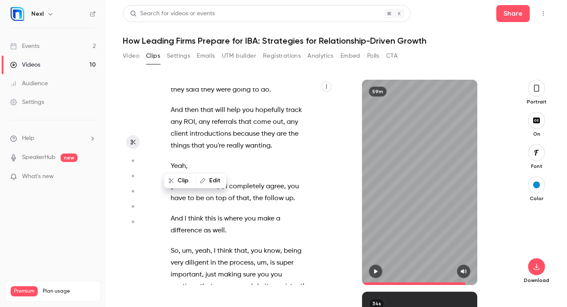
scroll to position [135, 0]
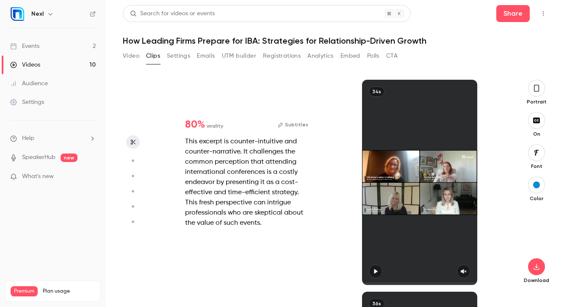
type input "******"
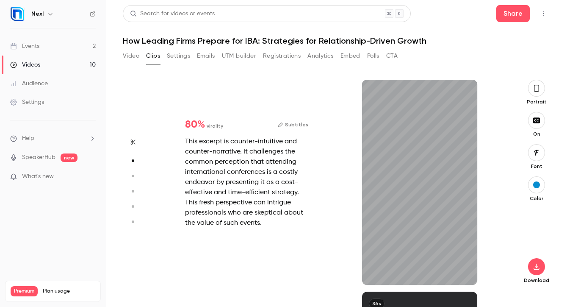
type input "***"
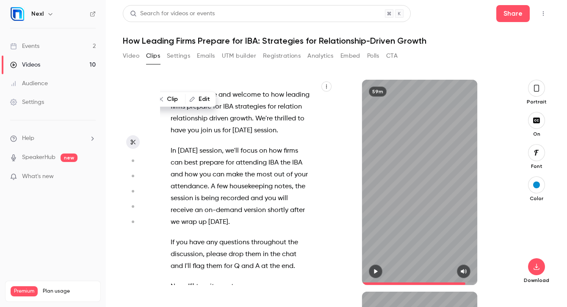
type input "******"
type input "***"
type input "******"
type input "*"
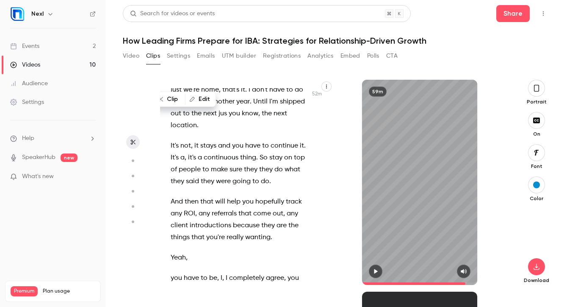
scroll to position [16162, 0]
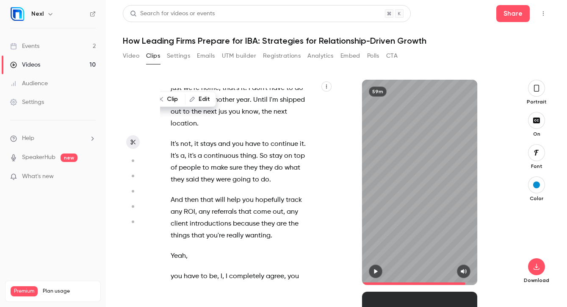
type input "******"
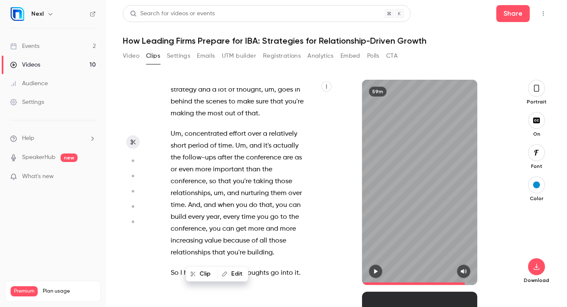
scroll to position [4899, 0]
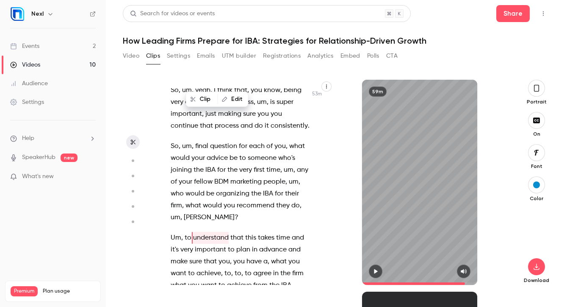
scroll to position [16416, 0]
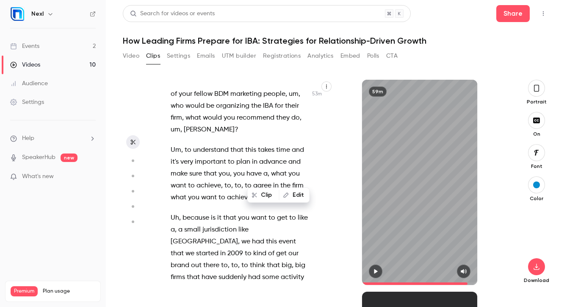
scroll to position [16501, 0]
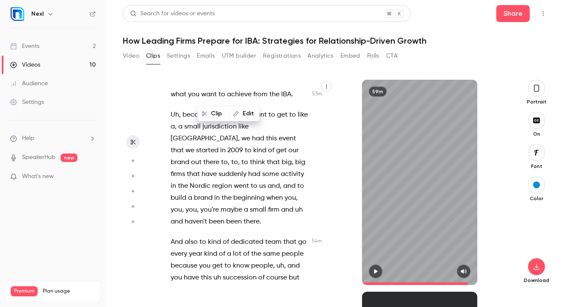
scroll to position [16605, 0]
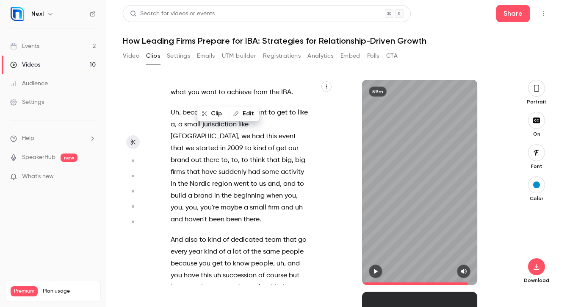
drag, startPoint x: 215, startPoint y: 189, endPoint x: 236, endPoint y: 201, distance: 24.5
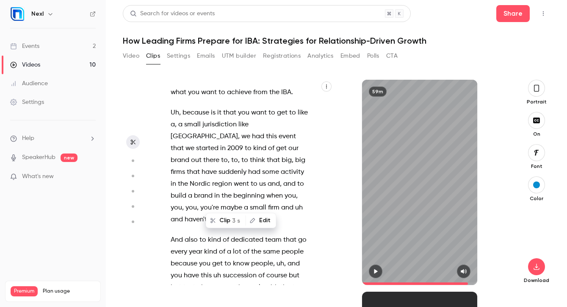
type input "******"
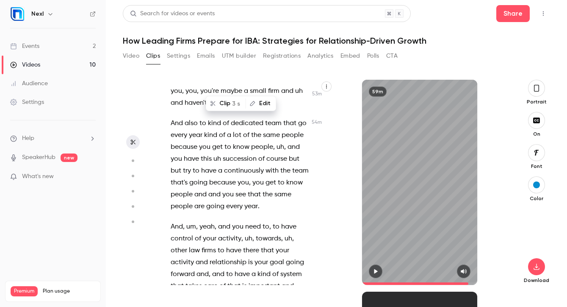
scroll to position [16722, 0]
click at [130, 55] on button "Video" at bounding box center [131, 56] width 17 height 14
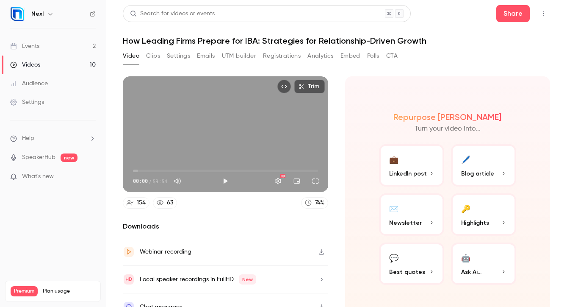
click at [423, 258] on button "💬 Best quotes" at bounding box center [411, 263] width 65 height 42
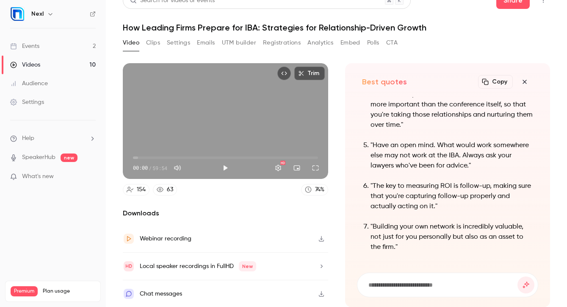
click at [407, 235] on p ""Building your own network is incredibly valuable, not just for you personally …" at bounding box center [452, 236] width 163 height 30
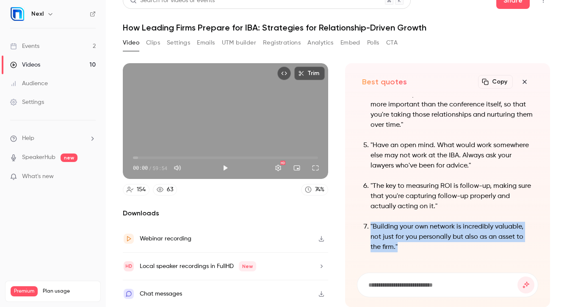
drag, startPoint x: 416, startPoint y: 246, endPoint x: 365, endPoint y: 224, distance: 56.5
click at [371, 224] on li ""Building your own network is incredibly valuable, not just for you personally …" at bounding box center [452, 236] width 163 height 30
copy p ""Building your own network is incredibly valuable, not just for you personally …"
drag, startPoint x: 413, startPoint y: 246, endPoint x: 371, endPoint y: 221, distance: 49.5
click at [371, 221] on p ""Building your own network is incredibly valuable, not just for you personally …" at bounding box center [452, 236] width 163 height 30
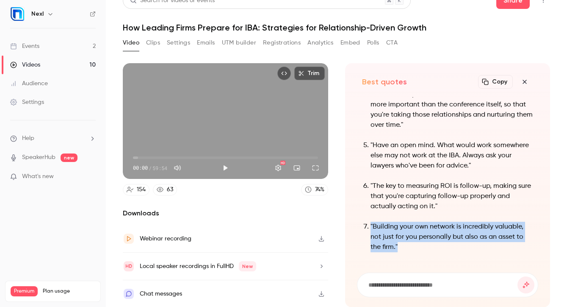
copy p ""Building your own network is incredibly valuable, not just for you personally …"
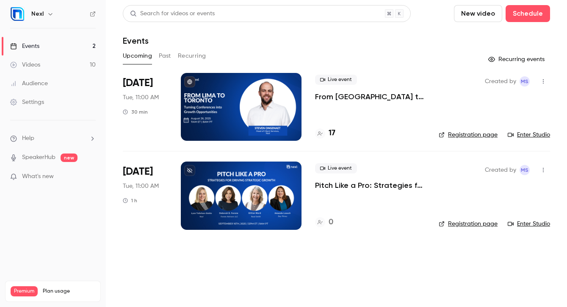
click at [166, 55] on button "Past" at bounding box center [165, 56] width 12 height 14
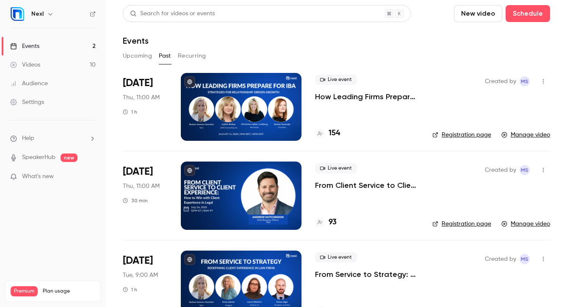
click at [245, 102] on div at bounding box center [241, 107] width 121 height 68
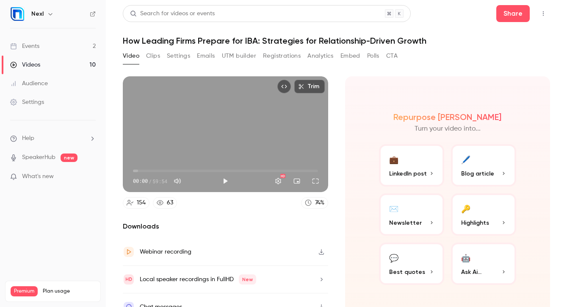
click at [159, 57] on button "Clips" at bounding box center [153, 56] width 14 height 14
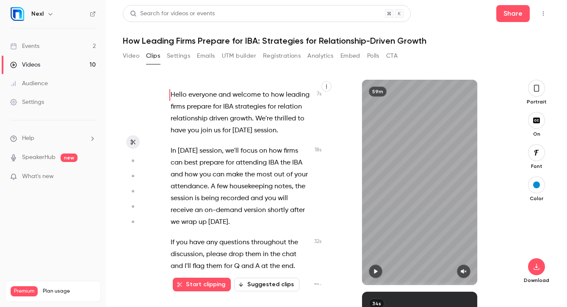
scroll to position [17353, 0]
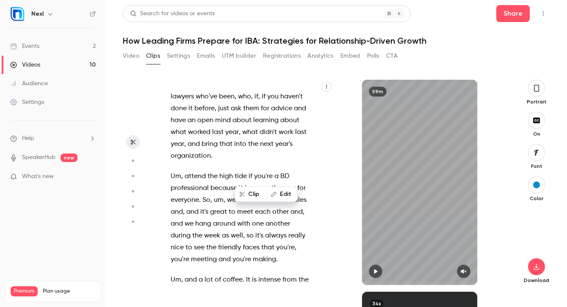
scroll to position [17341, 0]
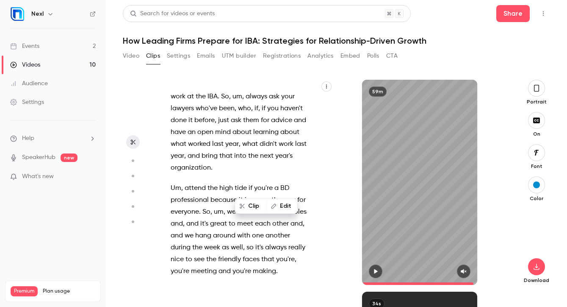
click at [467, 273] on icon "button" at bounding box center [463, 271] width 7 height 6
click at [371, 270] on button "button" at bounding box center [376, 271] width 14 height 14
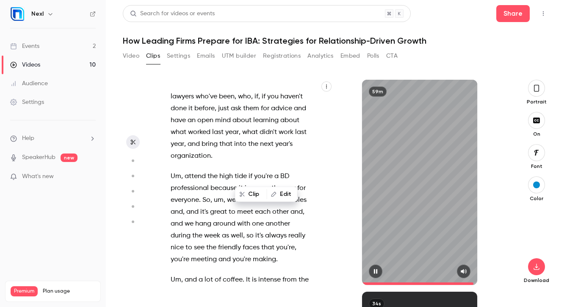
click at [374, 269] on icon "button" at bounding box center [375, 271] width 3 height 5
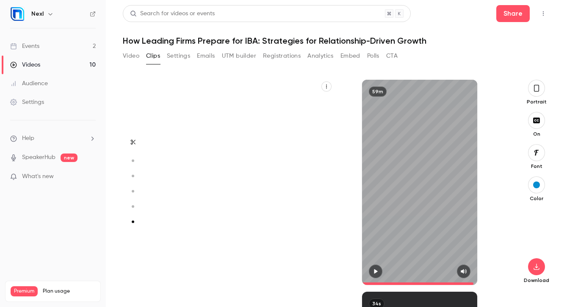
type input "******"
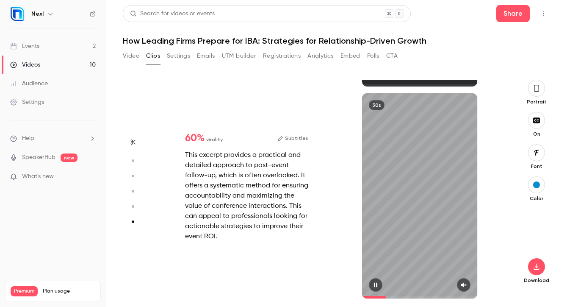
click at [463, 284] on icon "button" at bounding box center [464, 284] width 6 height 5
click at [463, 283] on icon "button" at bounding box center [464, 284] width 6 height 5
type input "****"
